Goal: Transaction & Acquisition: Obtain resource

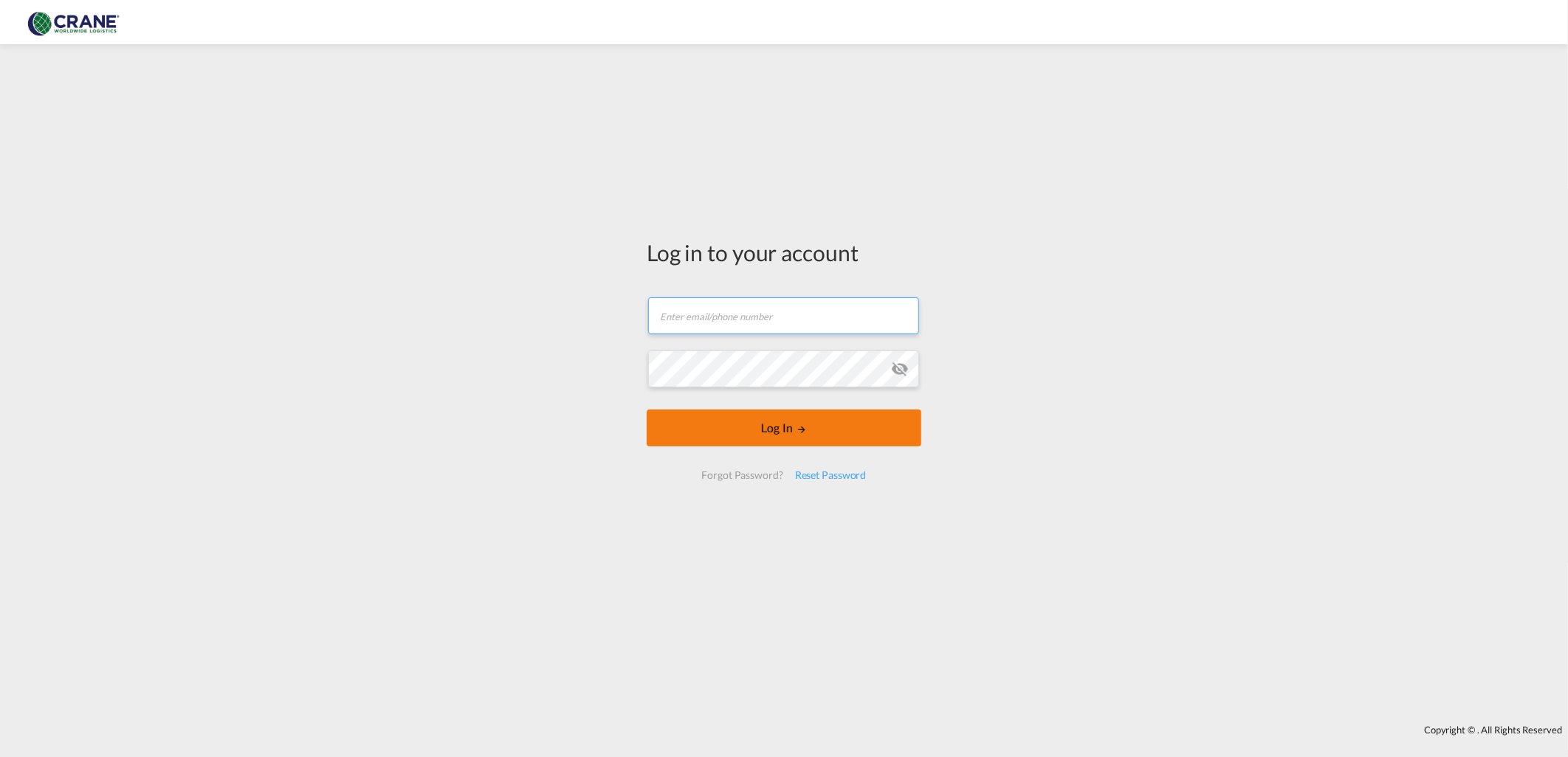
type input "[PERSON_NAME][EMAIL_ADDRESS][DOMAIN_NAME]"
click at [799, 430] on md-icon "LOGIN" at bounding box center [802, 430] width 10 height 10
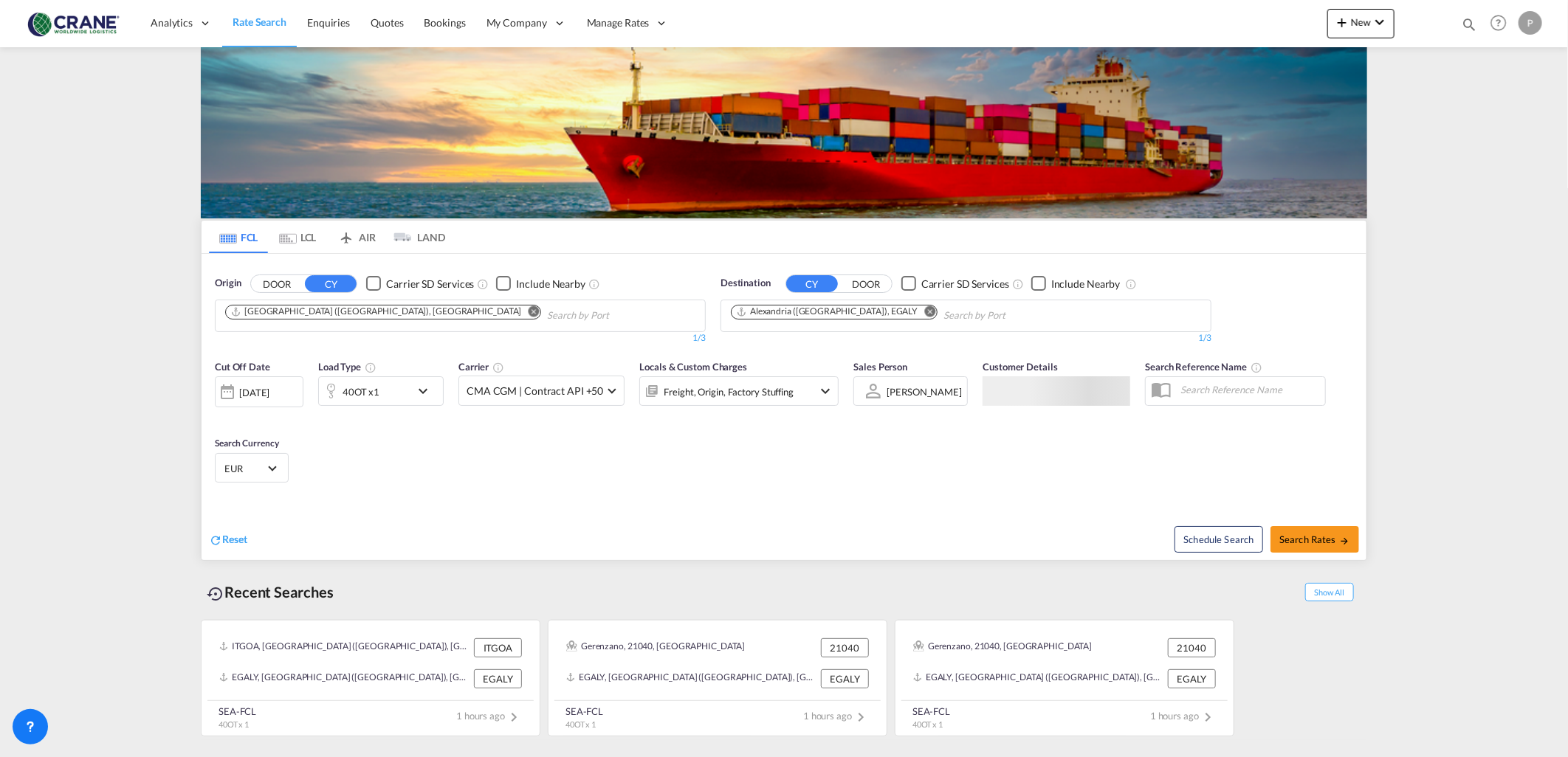
click at [274, 284] on button "DOOR" at bounding box center [276, 283] width 51 height 17
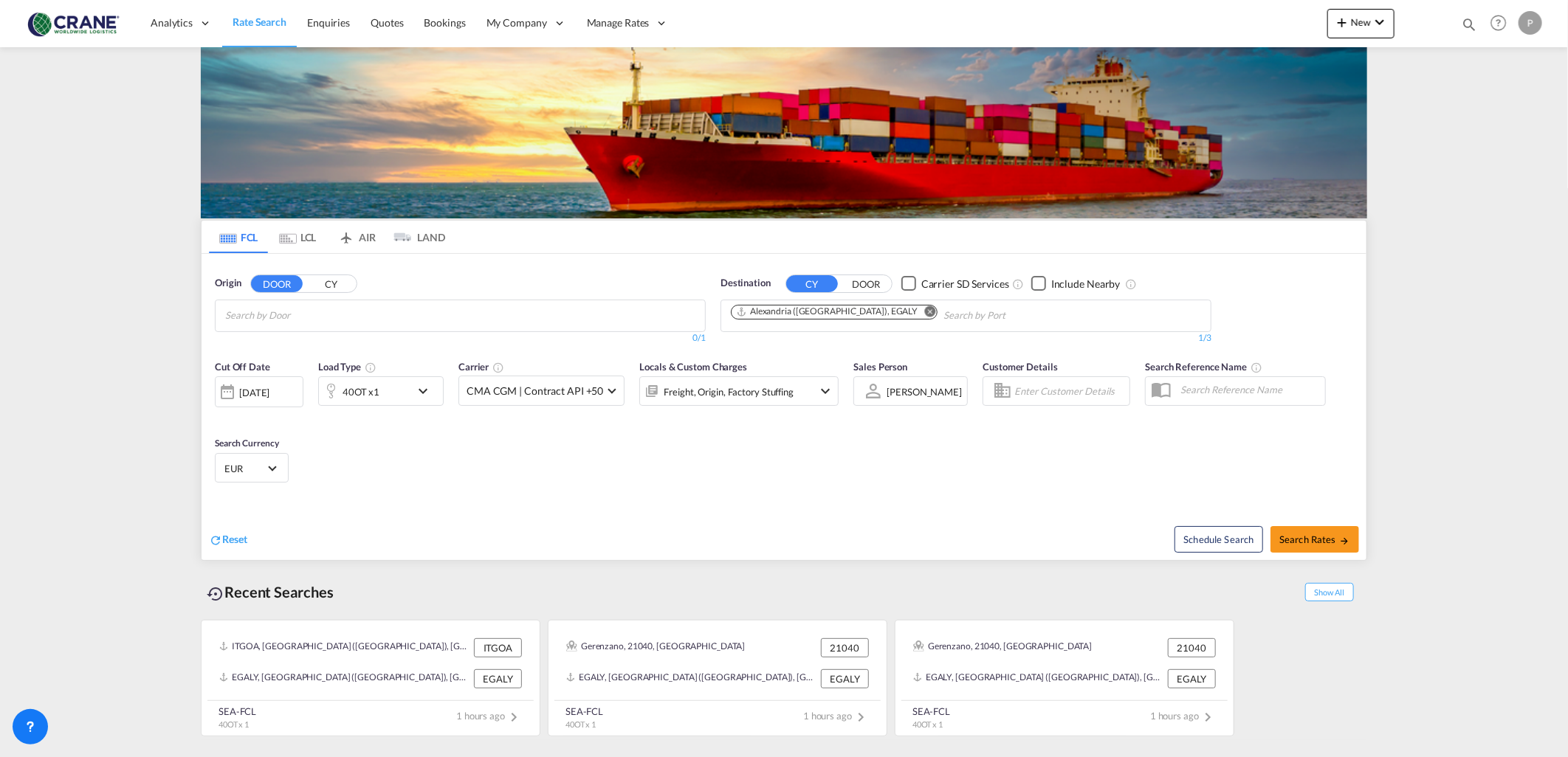
click at [320, 280] on button "CY" at bounding box center [330, 283] width 51 height 17
click at [313, 308] on input "Chips input." at bounding box center [295, 316] width 140 height 24
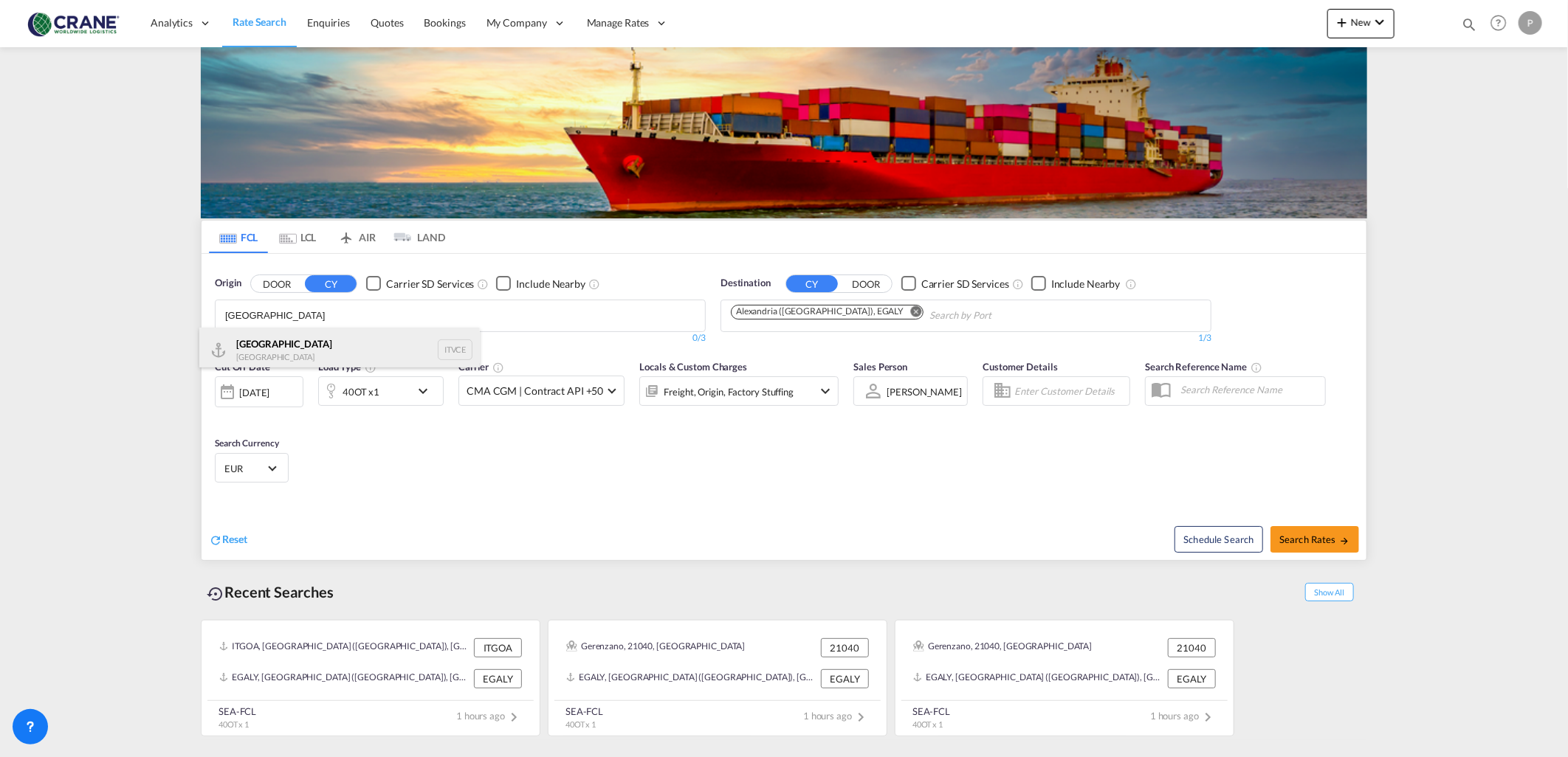
type input "[GEOGRAPHIC_DATA]"
drag, startPoint x: 299, startPoint y: 342, endPoint x: 332, endPoint y: 332, distance: 34.5
click at [304, 341] on div "Venezia [GEOGRAPHIC_DATA] ITVCE" at bounding box center [339, 349] width 280 height 44
click at [425, 395] on md-icon "icon-chevron-down" at bounding box center [427, 392] width 25 height 18
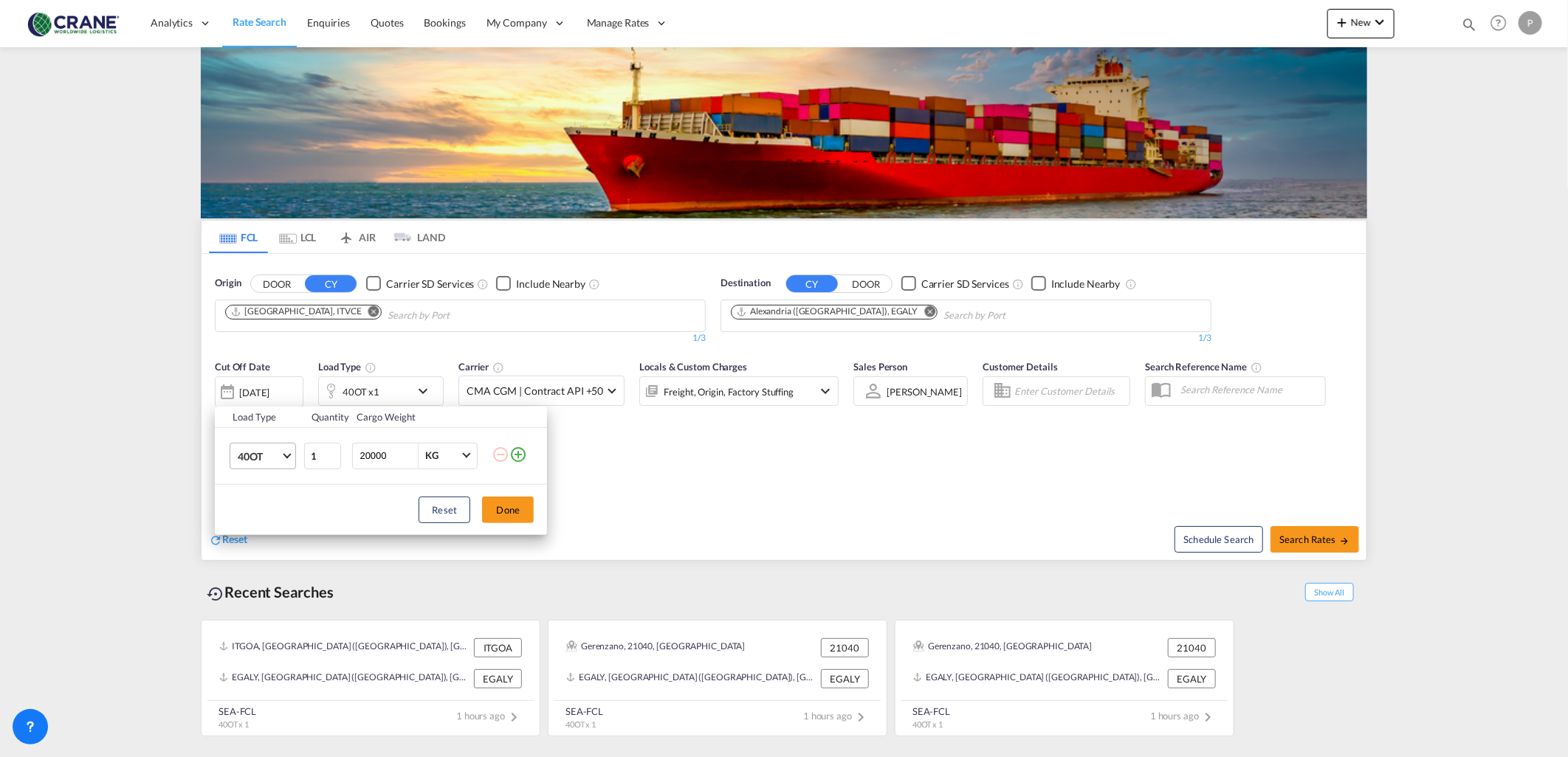
click at [280, 454] on span "40OT" at bounding box center [259, 457] width 43 height 15
click at [239, 386] on div "20GP" at bounding box center [251, 380] width 26 height 15
click at [513, 509] on button "Done" at bounding box center [507, 510] width 51 height 27
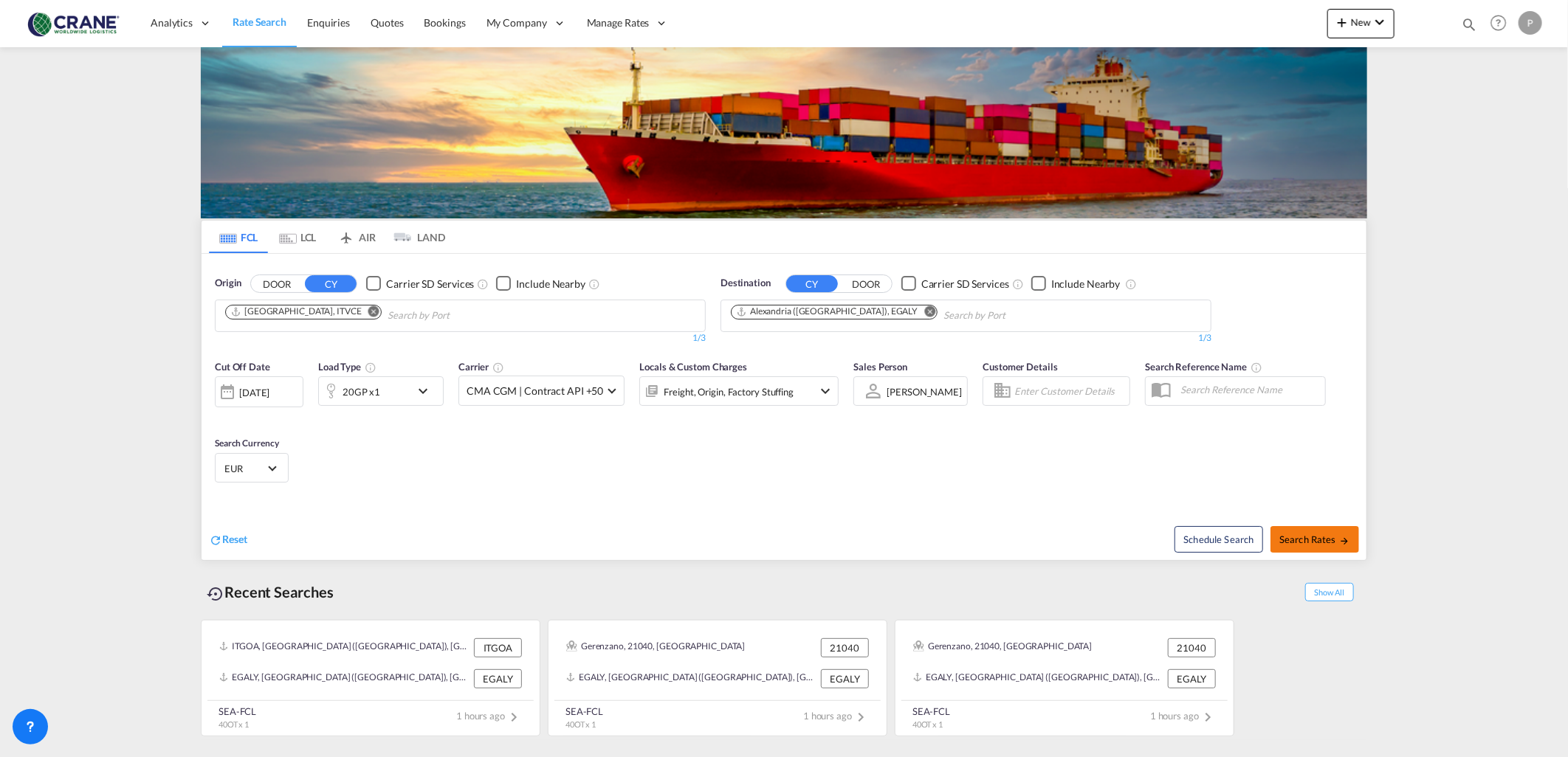
click at [1332, 551] on button "Search Rates" at bounding box center [1314, 540] width 89 height 27
type input "ITVCE to EGALY / [DATE]"
